Goal: Use online tool/utility: Utilize a website feature to perform a specific function

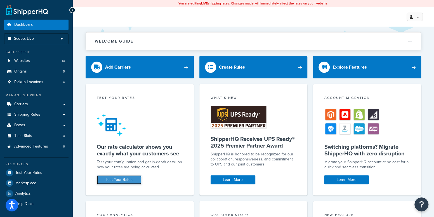
click at [121, 176] on link "Test Your Rates" at bounding box center [119, 179] width 45 height 9
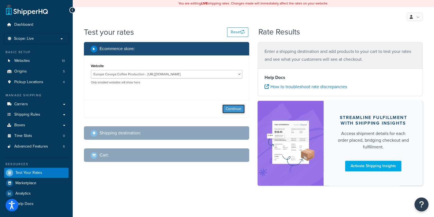
click at [237, 108] on button "Continue" at bounding box center [234, 108] width 22 height 9
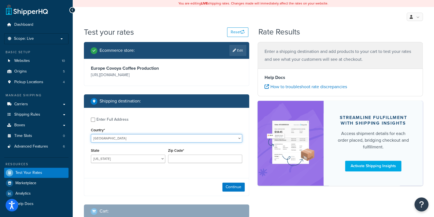
click at [137, 137] on select "[GEOGRAPHIC_DATA] [GEOGRAPHIC_DATA] [GEOGRAPHIC_DATA] [GEOGRAPHIC_DATA] [GEOGRA…" at bounding box center [166, 138] width 151 height 8
select select "NL"
click at [91, 134] on select "[GEOGRAPHIC_DATA] [GEOGRAPHIC_DATA] [GEOGRAPHIC_DATA] [GEOGRAPHIC_DATA] [GEOGRA…" at bounding box center [166, 138] width 151 height 8
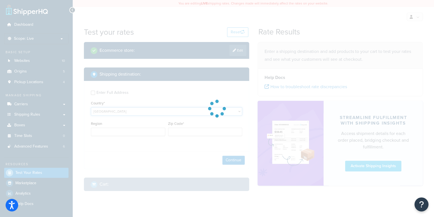
type input "AL"
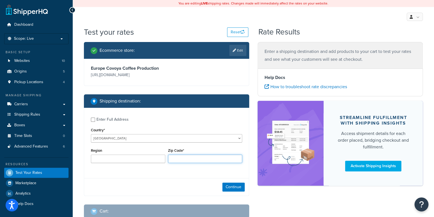
click at [181, 158] on input "Zip Code*" at bounding box center [205, 159] width 74 height 8
type input "3047"
click at [229, 186] on button "Continue" at bounding box center [234, 187] width 22 height 9
